Goal: Transaction & Acquisition: Purchase product/service

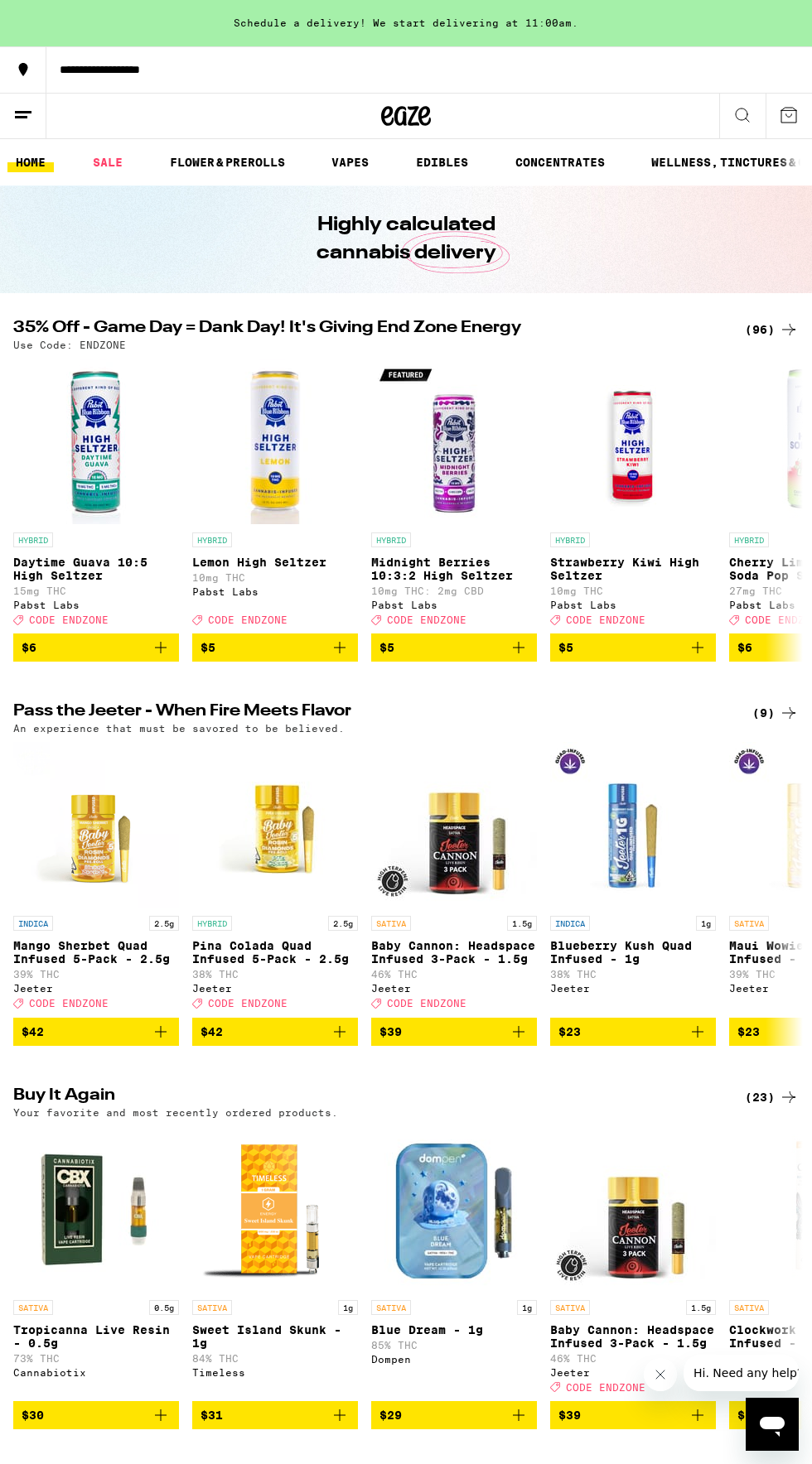
click at [779, 336] on icon at bounding box center [788, 330] width 20 height 20
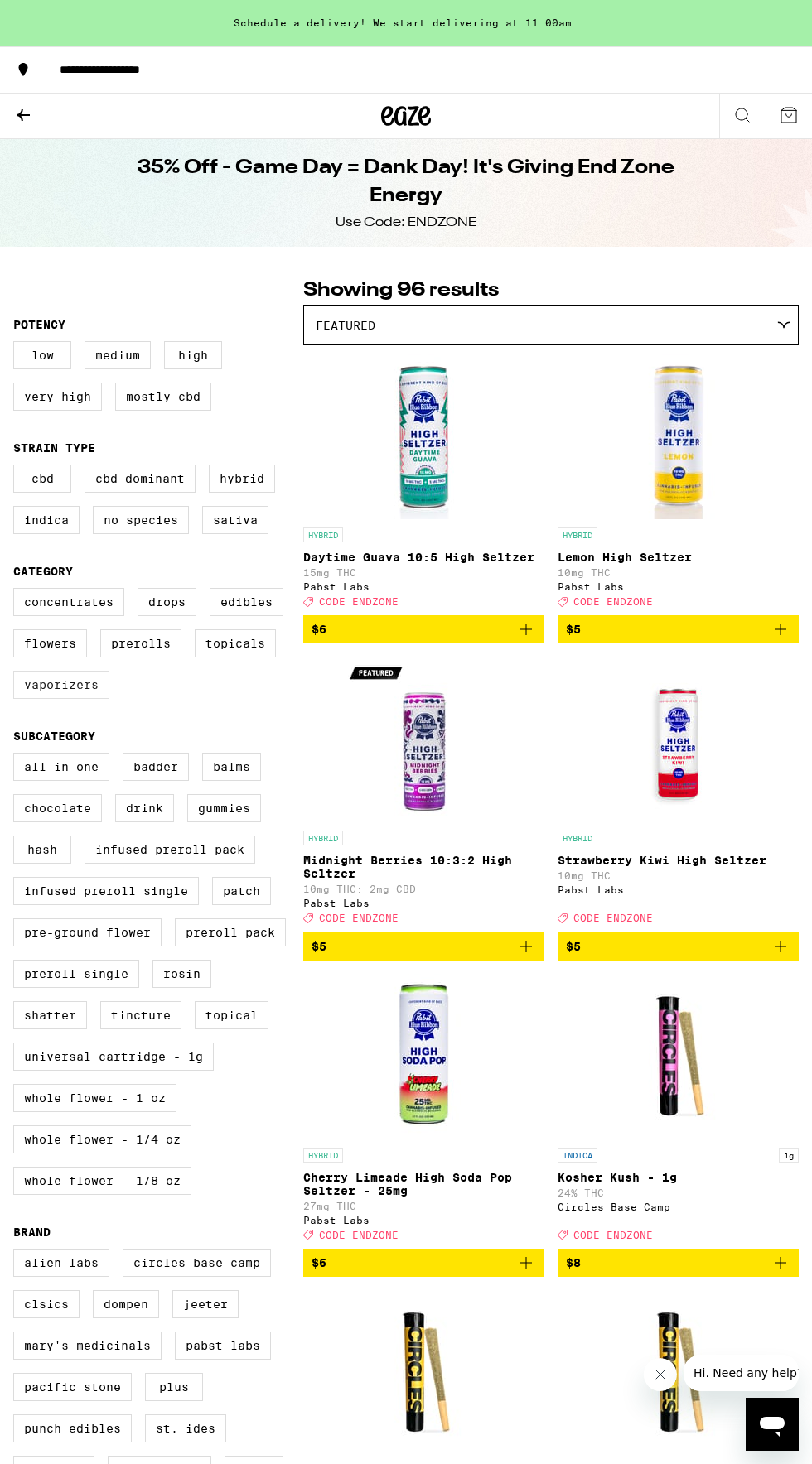
click at [60, 699] on label "Vaporizers" at bounding box center [61, 684] width 96 height 28
click at [18, 591] on input "Vaporizers" at bounding box center [17, 590] width 1 height 1
checkbox input "true"
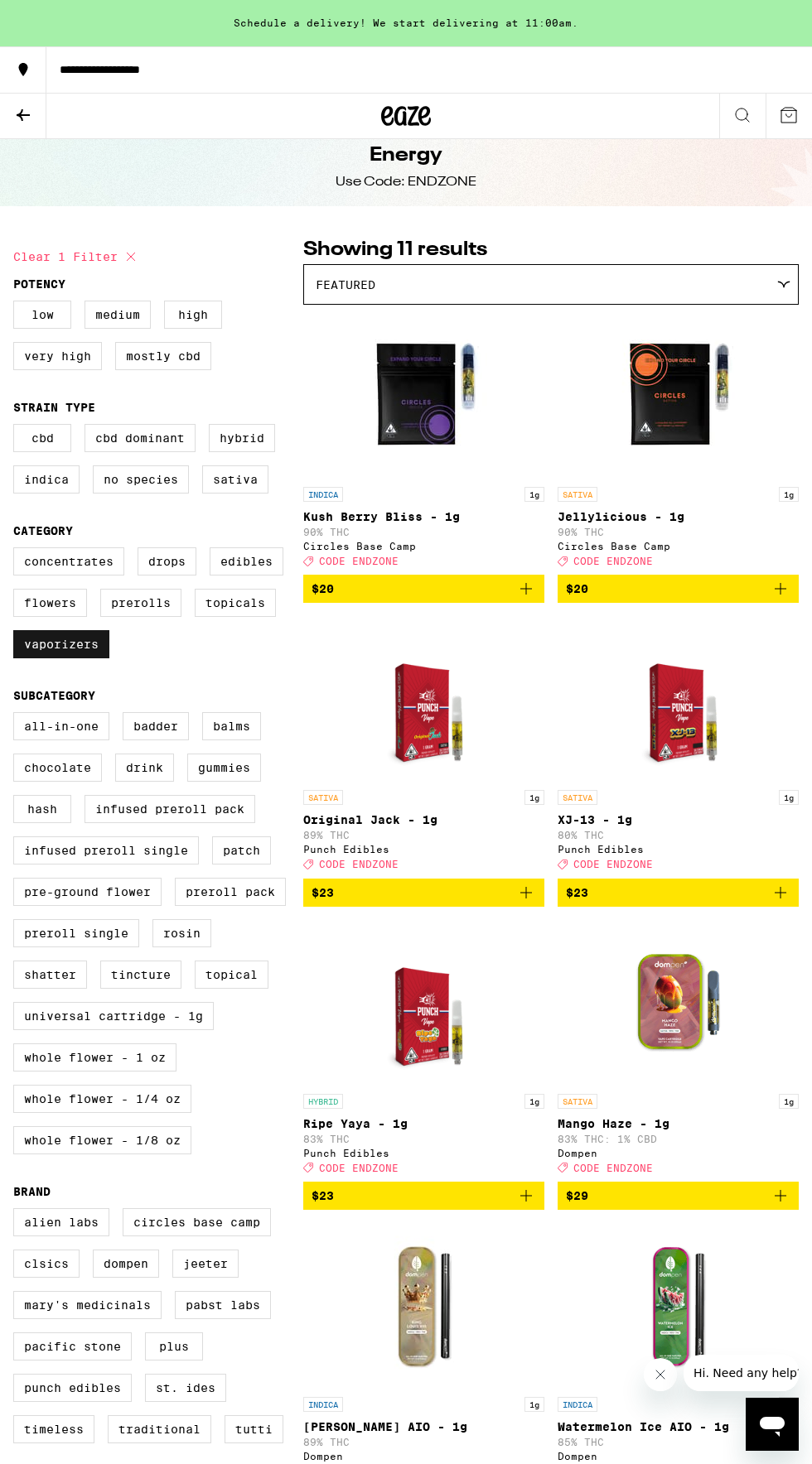
scroll to position [27, 0]
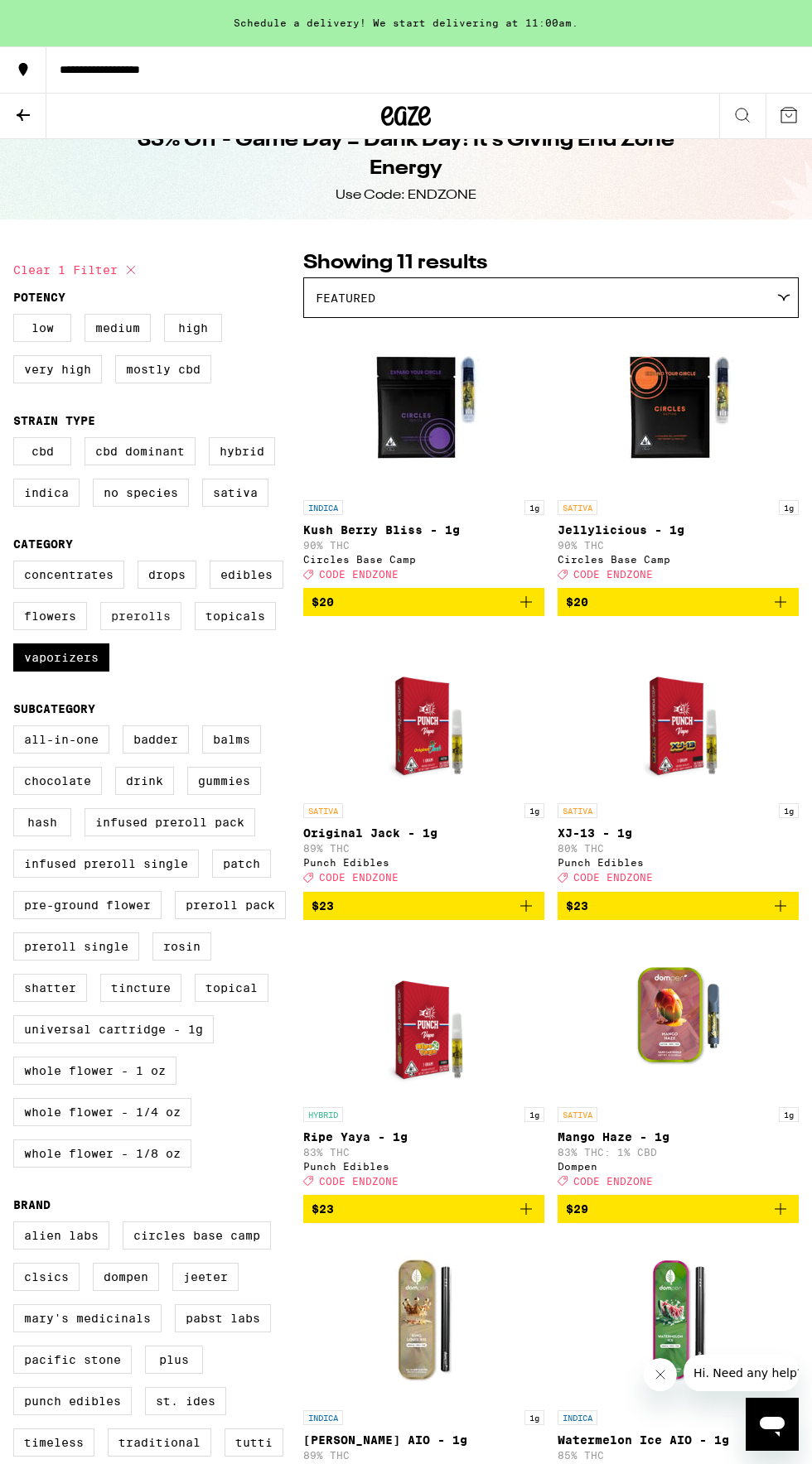
click at [140, 628] on label "Prerolls" at bounding box center [140, 616] width 81 height 28
click at [18, 564] on input "Prerolls" at bounding box center [17, 564] width 1 height 1
checkbox input "true"
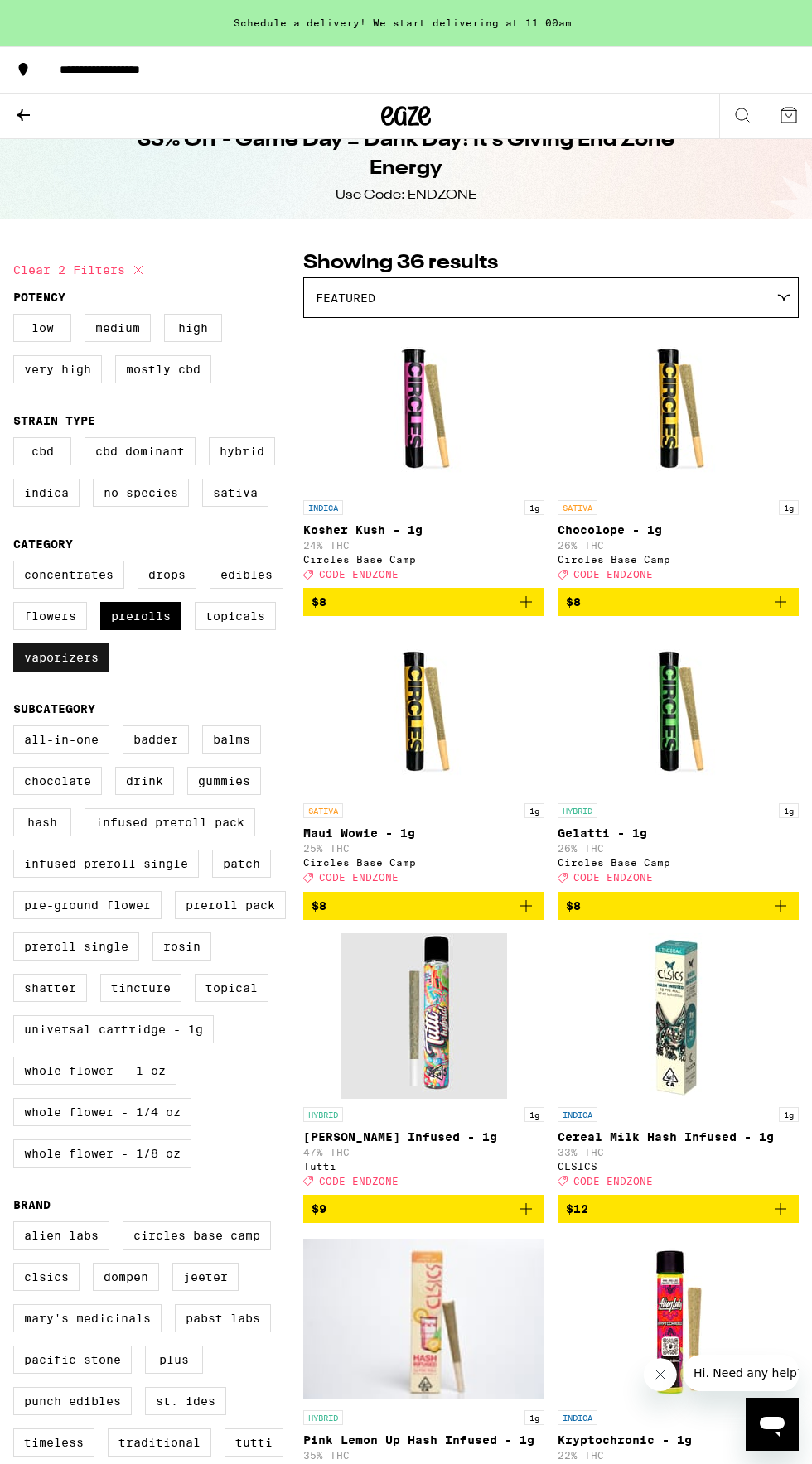
click at [56, 672] on label "Vaporizers" at bounding box center [61, 657] width 96 height 28
click at [18, 564] on input "Vaporizers" at bounding box center [17, 564] width 1 height 1
checkbox input "false"
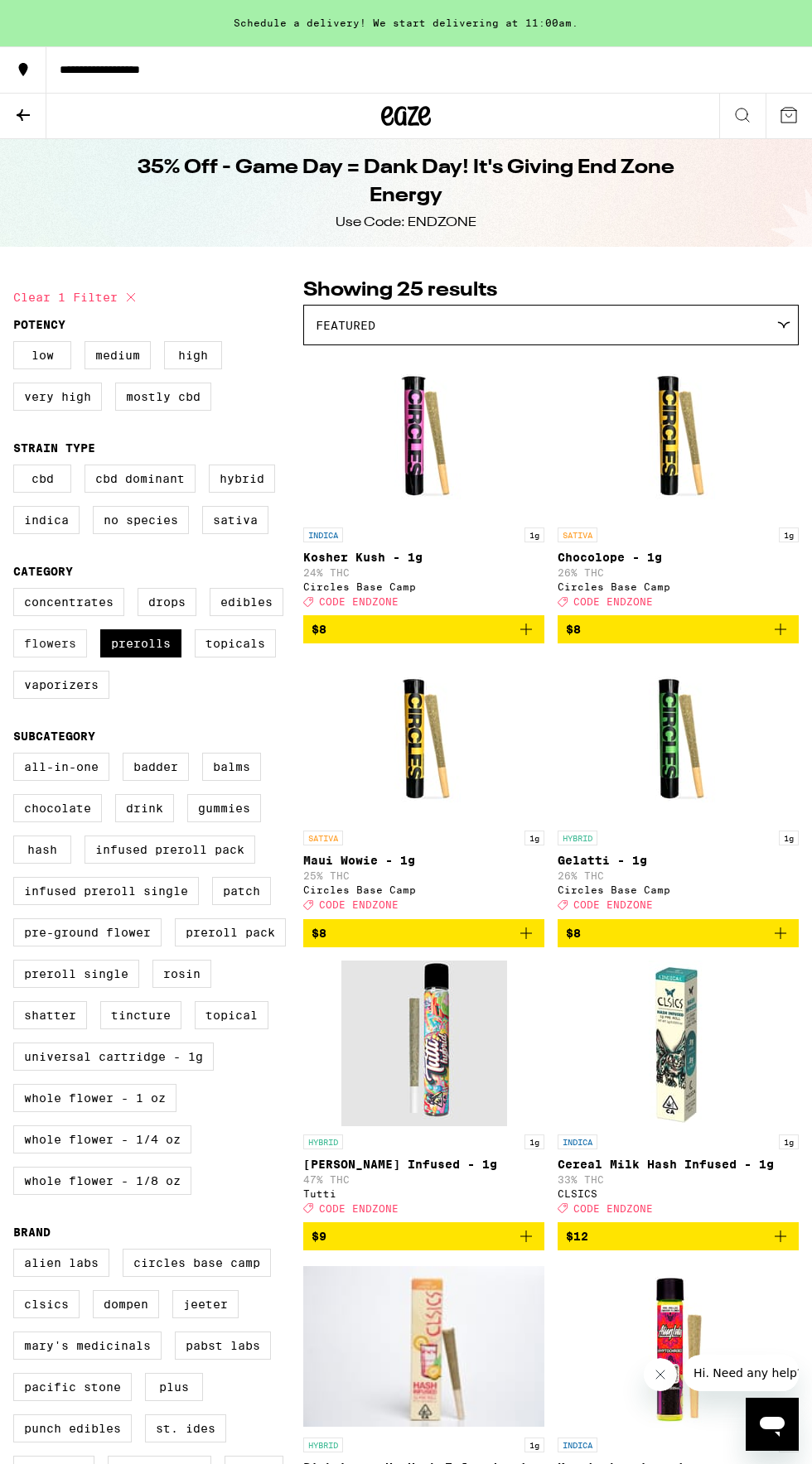
click at [42, 655] on label "Flowers" at bounding box center [49, 643] width 74 height 28
click at [18, 591] on input "Flowers" at bounding box center [17, 590] width 1 height 1
checkbox input "true"
click at [140, 656] on label "Prerolls" at bounding box center [140, 643] width 81 height 28
click at [18, 591] on input "Prerolls" at bounding box center [17, 590] width 1 height 1
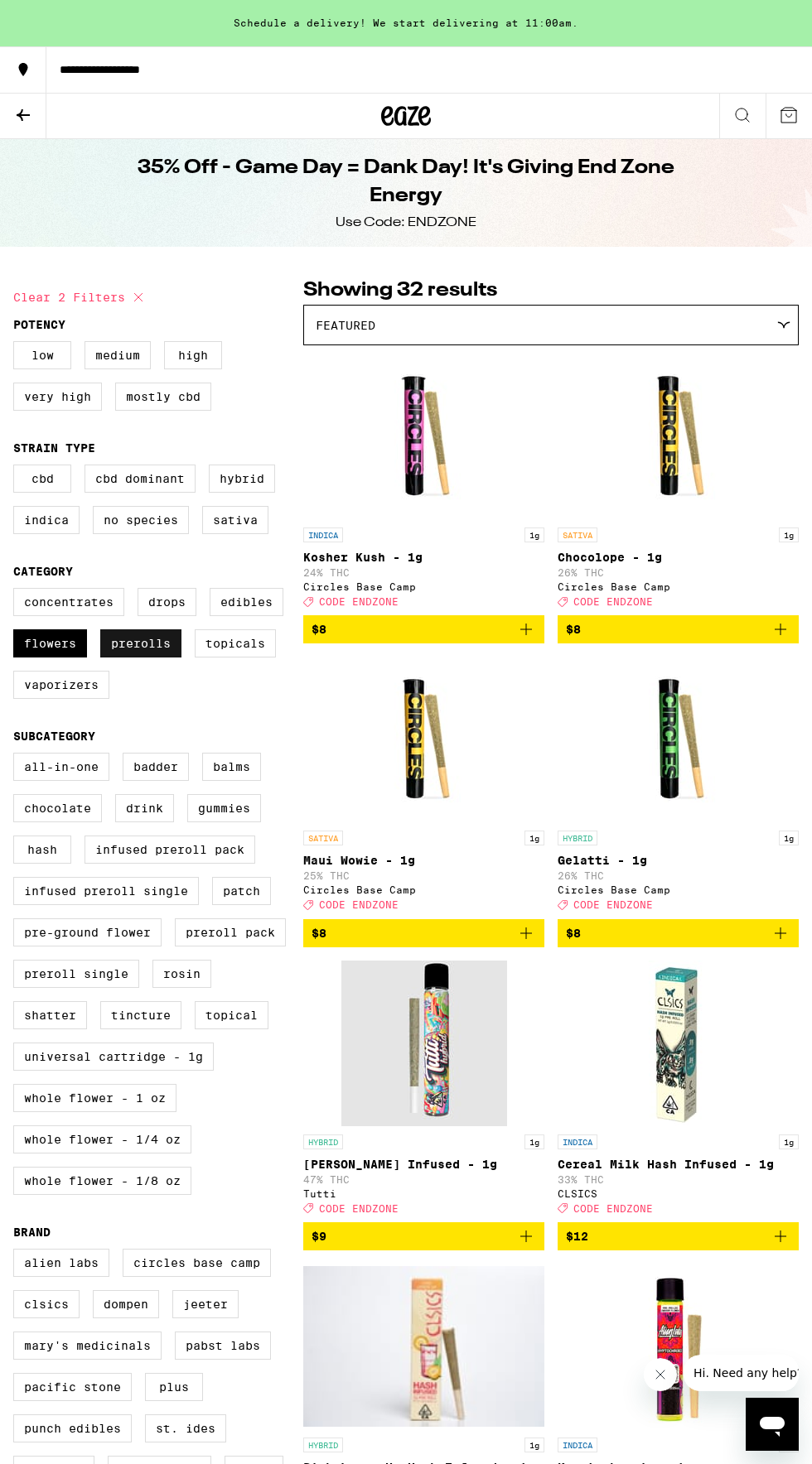
checkbox input "false"
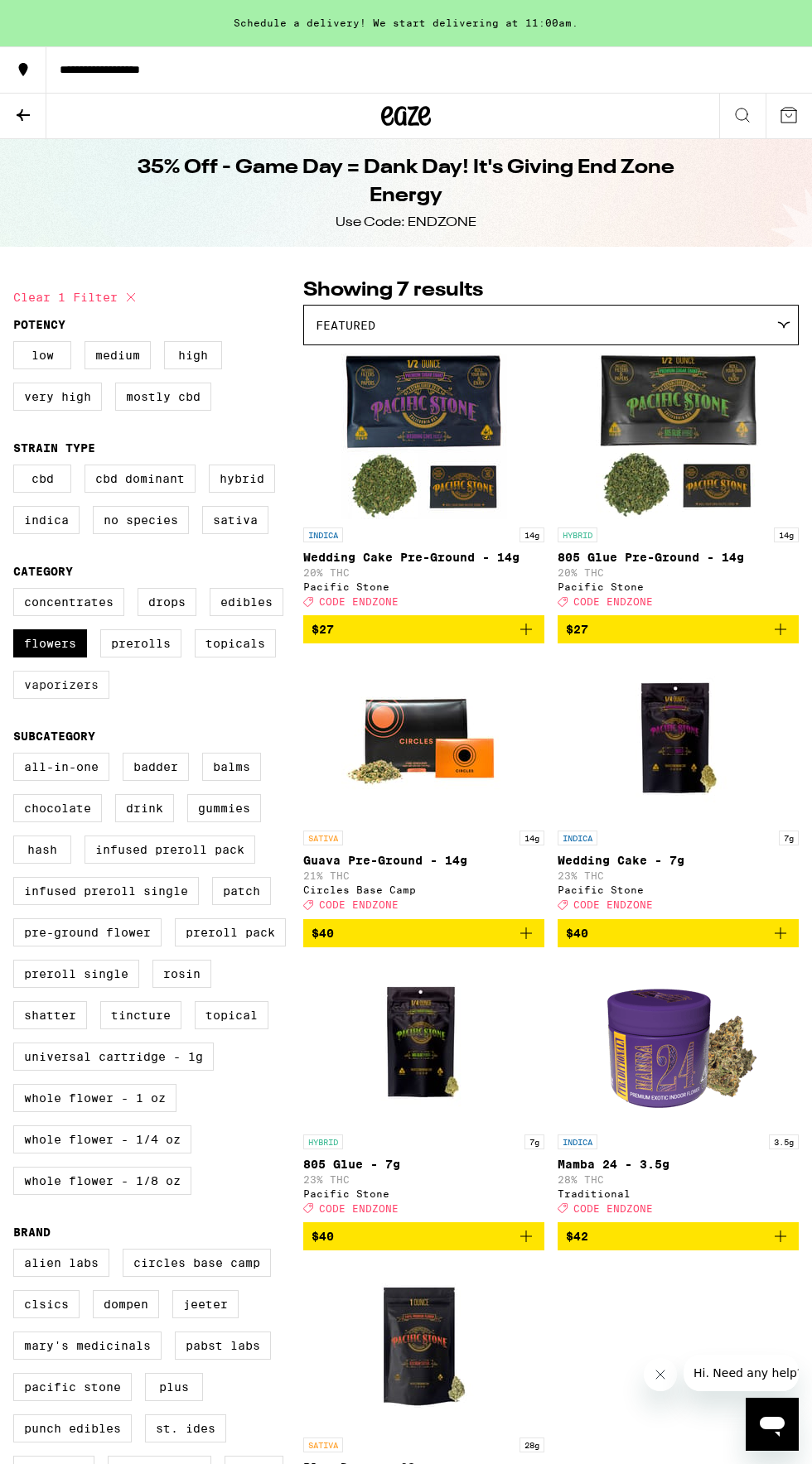
click at [56, 699] on label "Vaporizers" at bounding box center [61, 684] width 96 height 28
click at [18, 591] on input "Vaporizers" at bounding box center [17, 590] width 1 height 1
checkbox input "true"
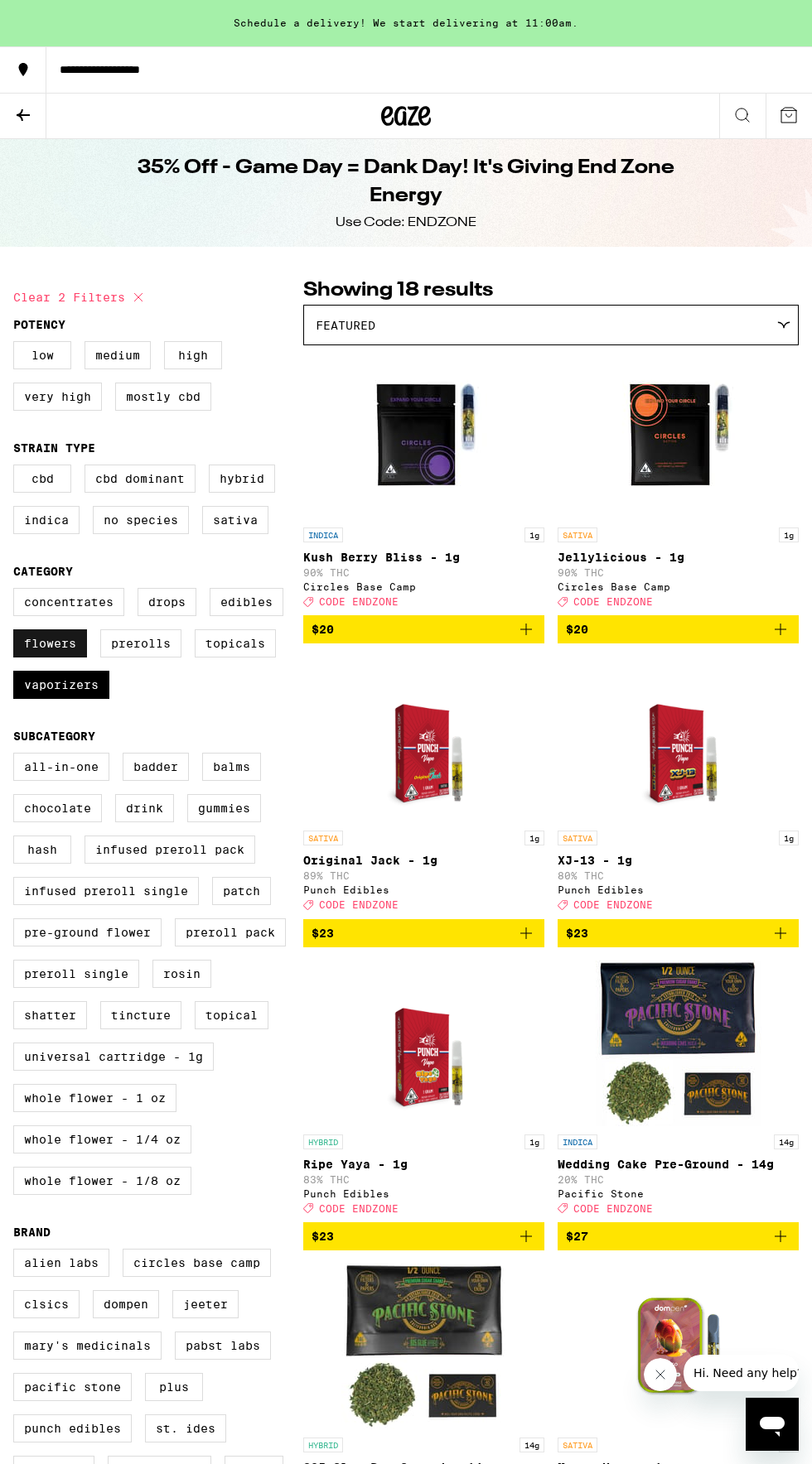
click at [31, 656] on label "Flowers" at bounding box center [49, 643] width 74 height 28
click at [18, 591] on input "Flowers" at bounding box center [17, 590] width 1 height 1
checkbox input "false"
